Goal: Communication & Community: Ask a question

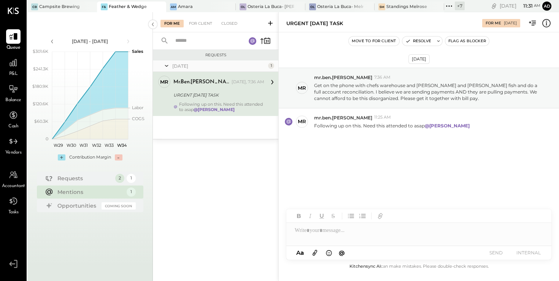
click at [352, 150] on div "[DATE] mr mr.ben.[PERSON_NAME] 7:36 AM Get on the phone with chefs warehouse an…" at bounding box center [419, 121] width 280 height 141
click at [342, 233] on div at bounding box center [418, 230] width 265 height 15
click at [343, 233] on div at bounding box center [418, 230] width 265 height 15
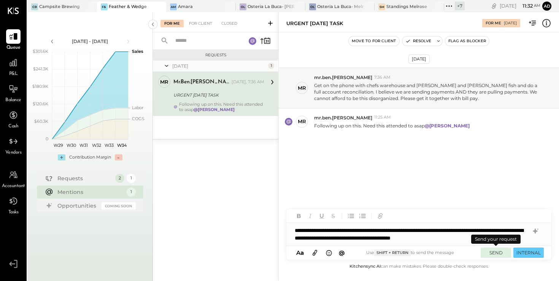
click at [498, 253] on button "SEND" at bounding box center [496, 252] width 30 height 10
